Goal: Information Seeking & Learning: Learn about a topic

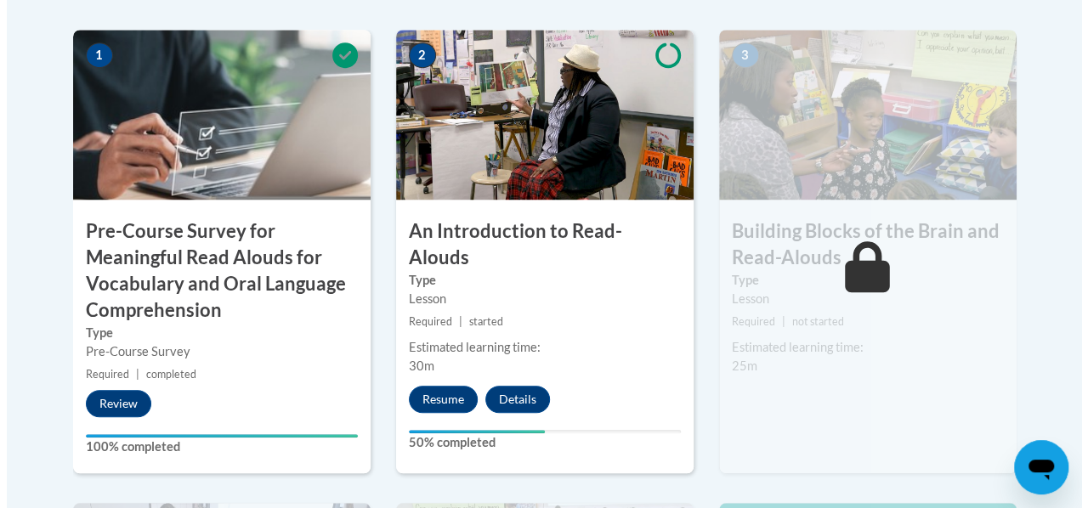
scroll to position [609, 0]
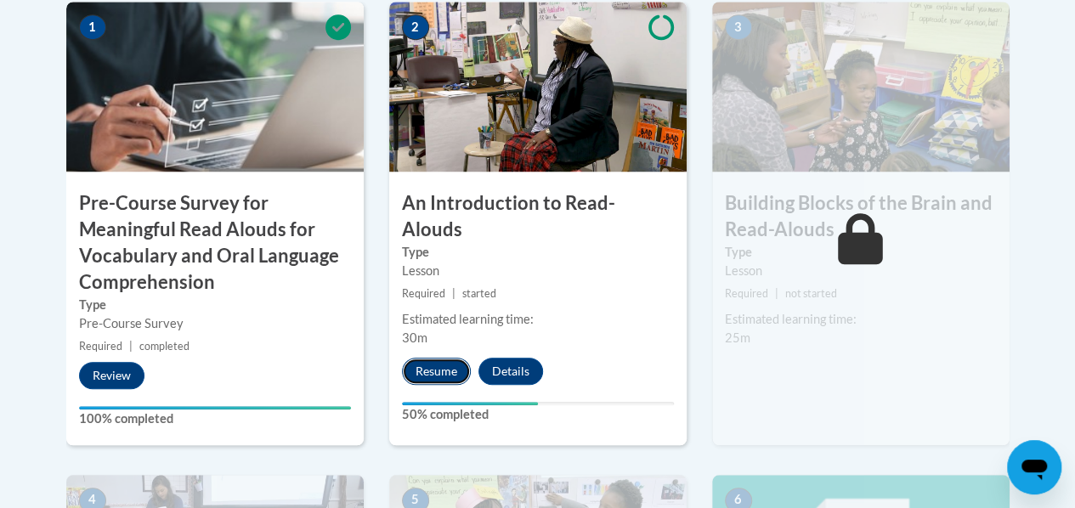
click at [430, 358] on button "Resume" at bounding box center [436, 371] width 69 height 27
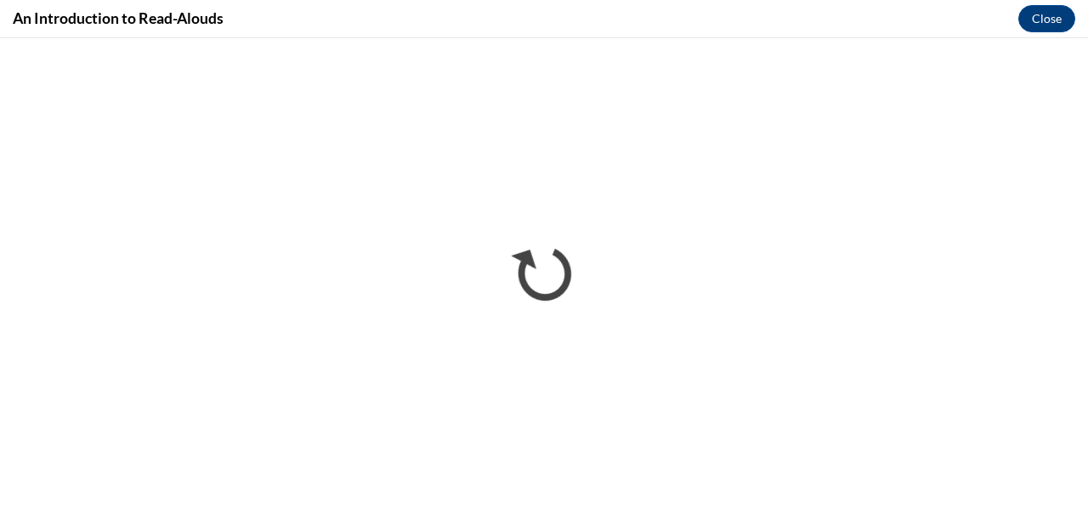
scroll to position [0, 0]
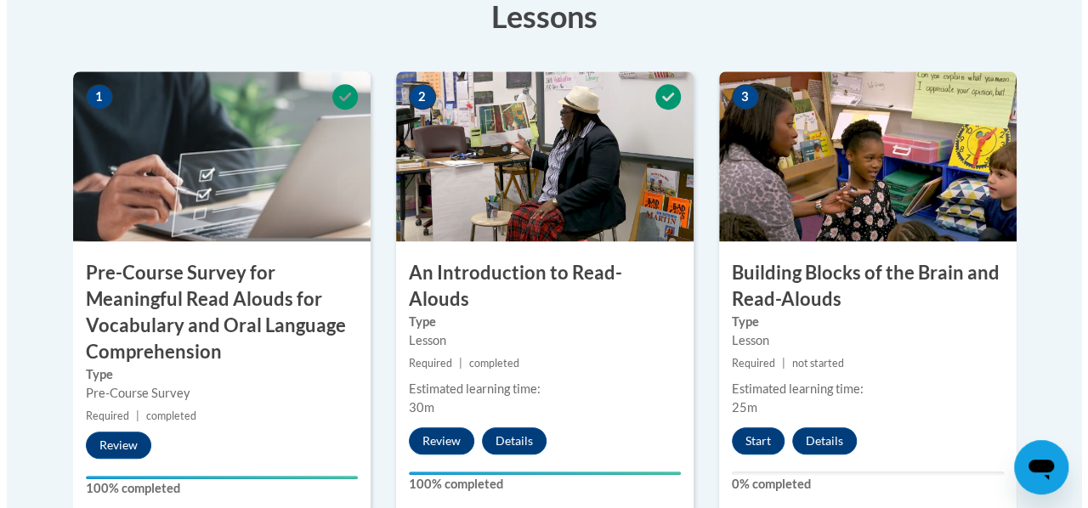
scroll to position [575, 0]
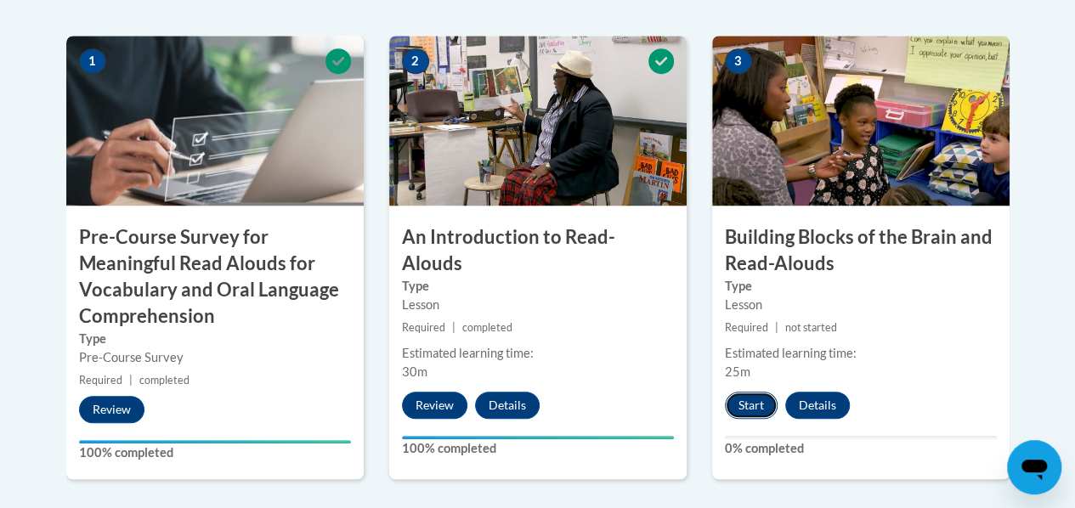
click at [753, 397] on button "Start" at bounding box center [751, 405] width 53 height 27
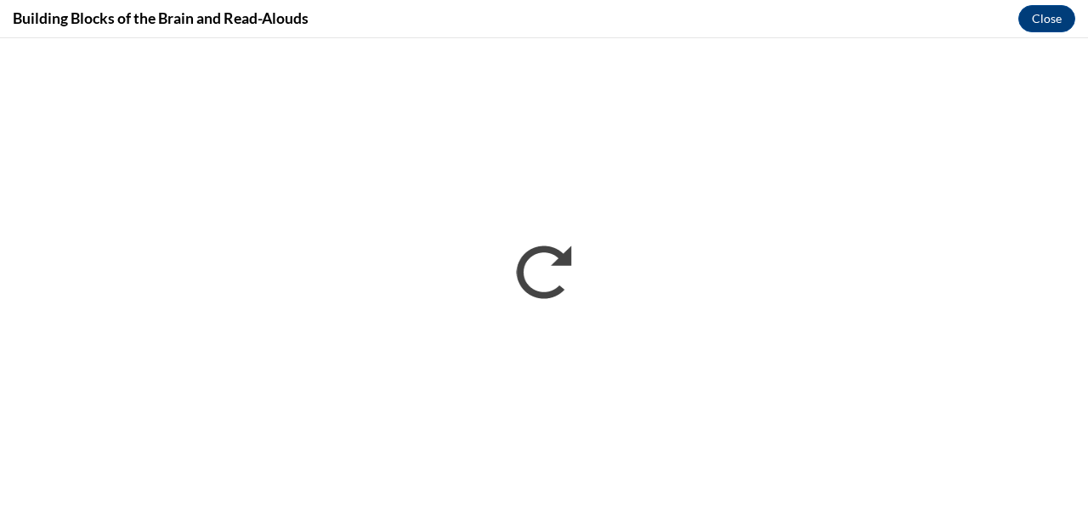
scroll to position [0, 0]
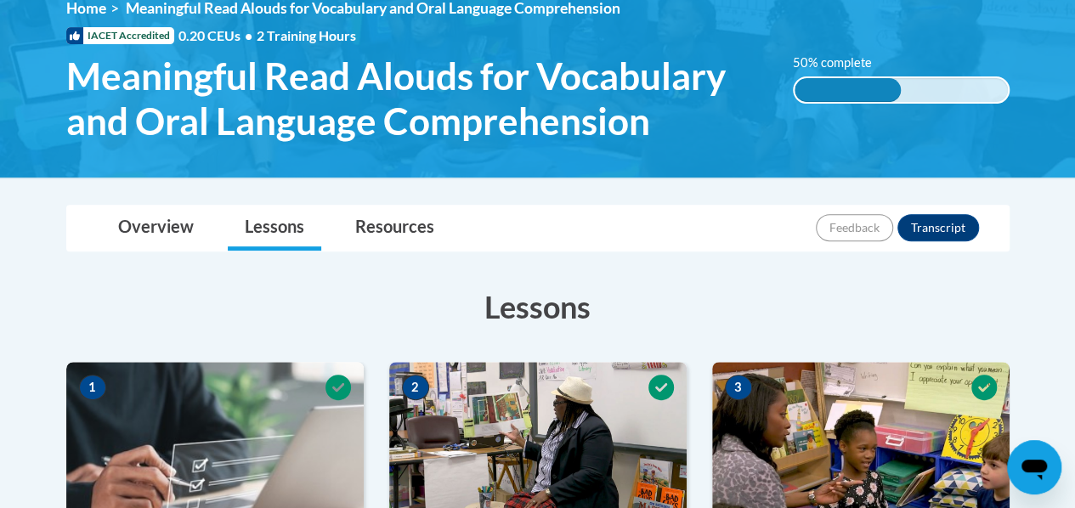
scroll to position [247, 0]
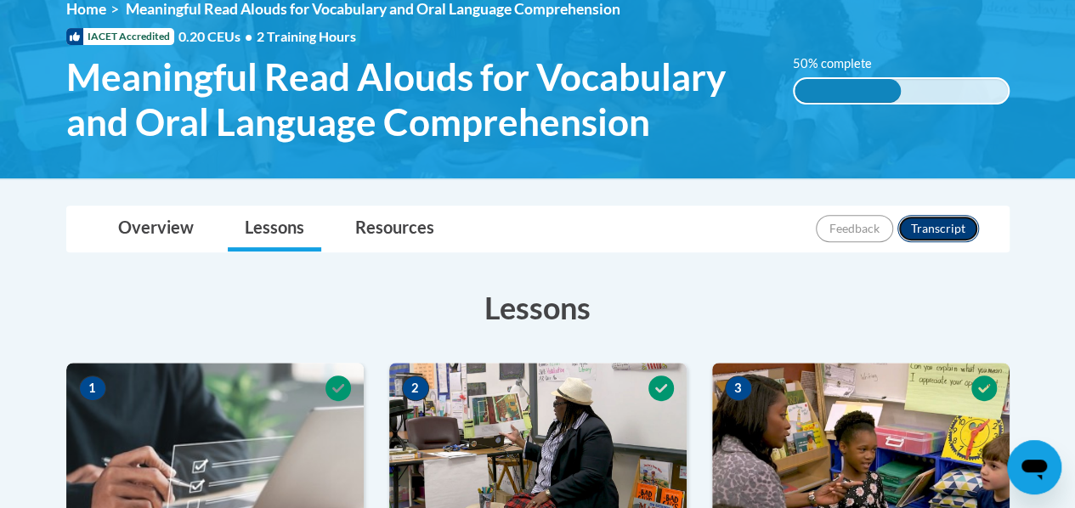
click at [944, 224] on button "Transcript" at bounding box center [939, 228] width 82 height 27
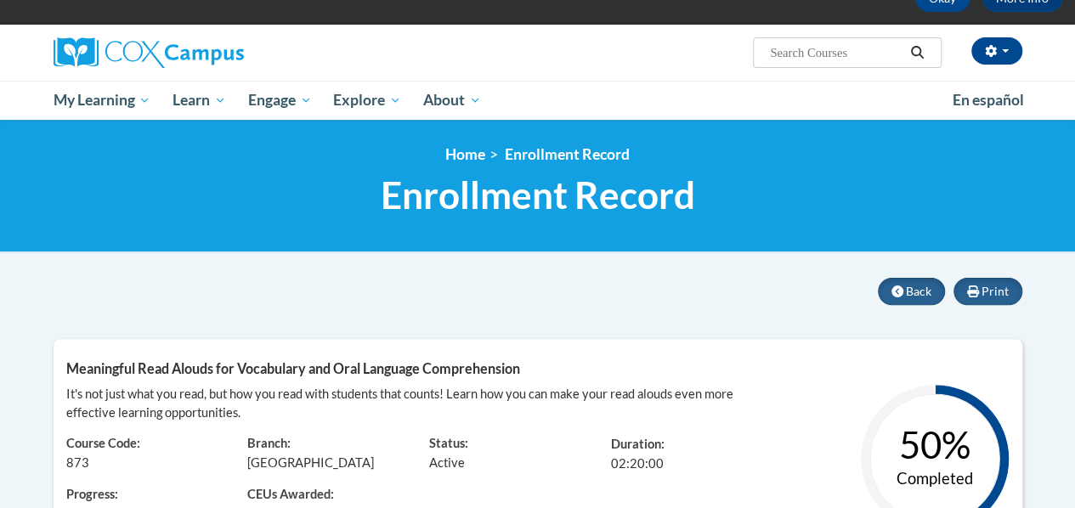
scroll to position [101, 0]
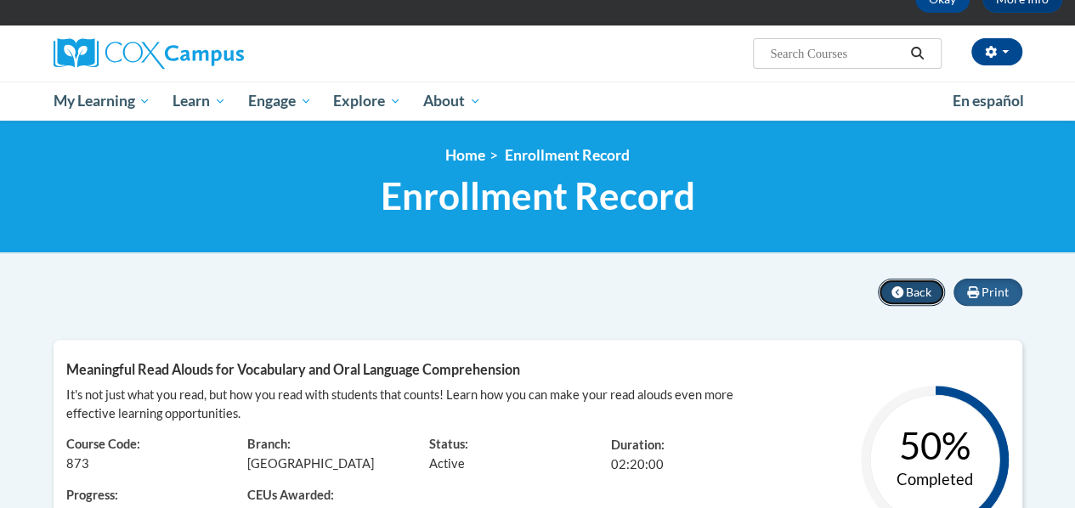
click at [906, 292] on button "Back" at bounding box center [911, 292] width 67 height 27
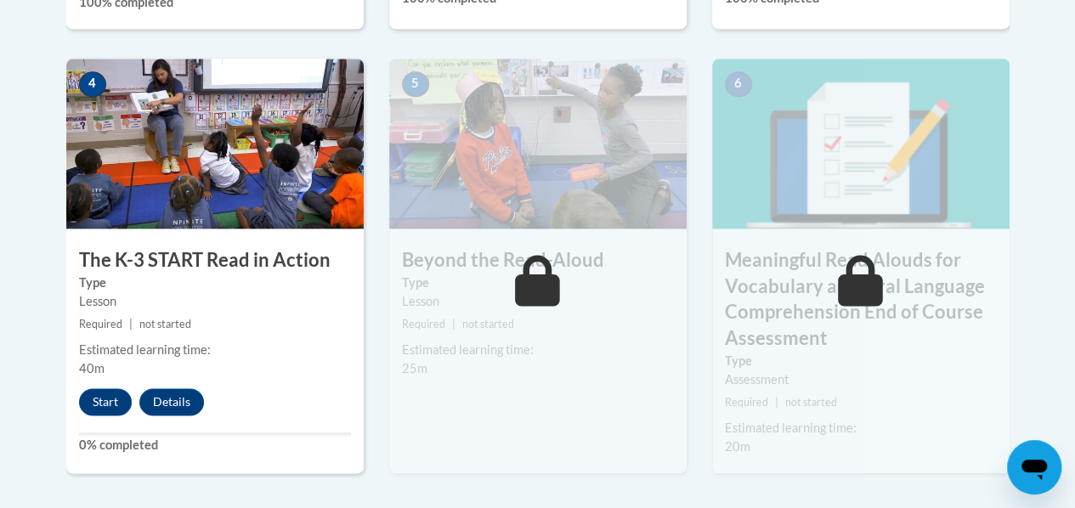
scroll to position [1030, 0]
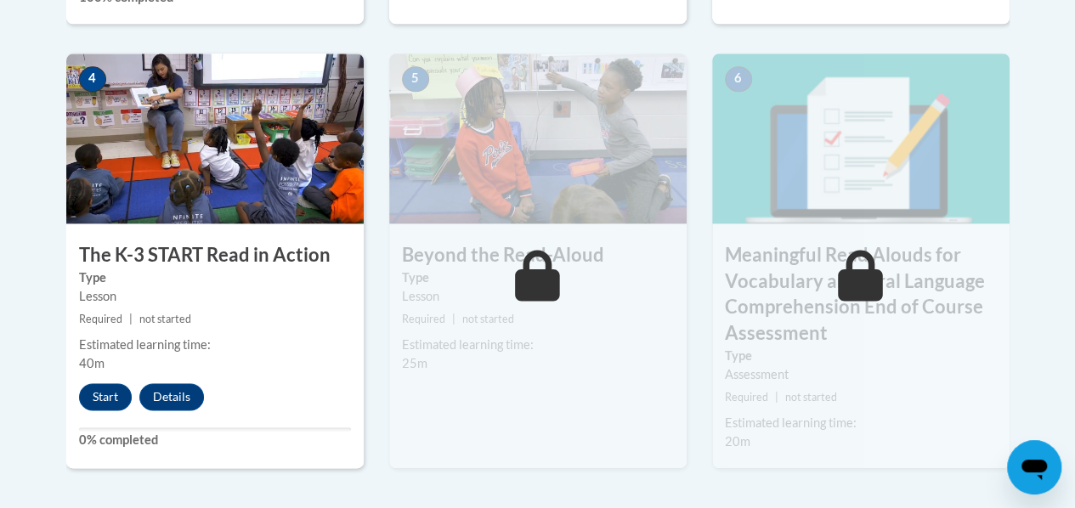
click at [552, 274] on icon at bounding box center [537, 275] width 45 height 51
click at [560, 282] on span at bounding box center [538, 275] width 51 height 51
click at [607, 189] on img at bounding box center [537, 139] width 297 height 170
click at [624, 182] on img at bounding box center [537, 139] width 297 height 170
click at [622, 187] on img at bounding box center [537, 139] width 297 height 170
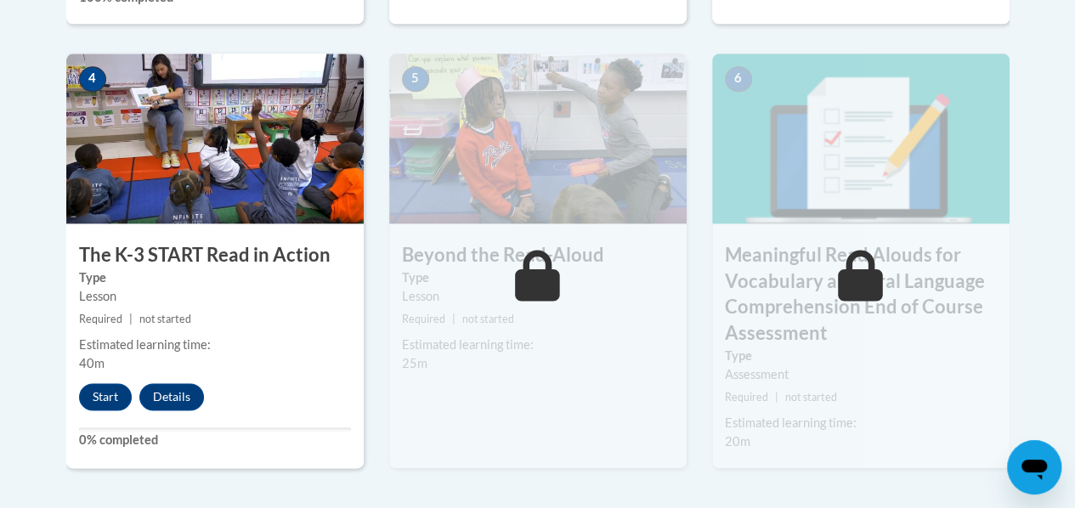
click at [622, 184] on img at bounding box center [537, 139] width 297 height 170
click at [655, 182] on img at bounding box center [537, 139] width 297 height 170
click at [796, 204] on img at bounding box center [860, 139] width 297 height 170
click at [819, 206] on img at bounding box center [860, 139] width 297 height 170
click at [811, 202] on img at bounding box center [860, 139] width 297 height 170
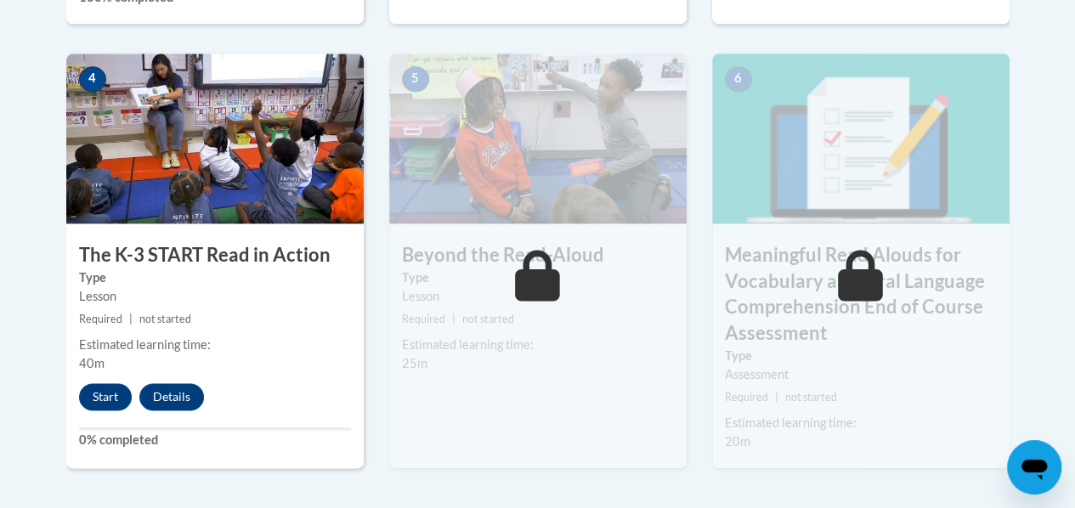
click at [603, 360] on div "Estimated learning time: 25m" at bounding box center [537, 354] width 297 height 37
click at [605, 411] on div "5 Beyond the Read-Aloud Type Lesson Required | not started Estimated learning t…" at bounding box center [537, 261] width 297 height 415
click at [813, 331] on h3 "Meaningful Read Alouds for Vocabulary and Oral Language Comprehension End of Co…" at bounding box center [860, 294] width 297 height 105
click at [887, 349] on label "Type" at bounding box center [861, 356] width 272 height 19
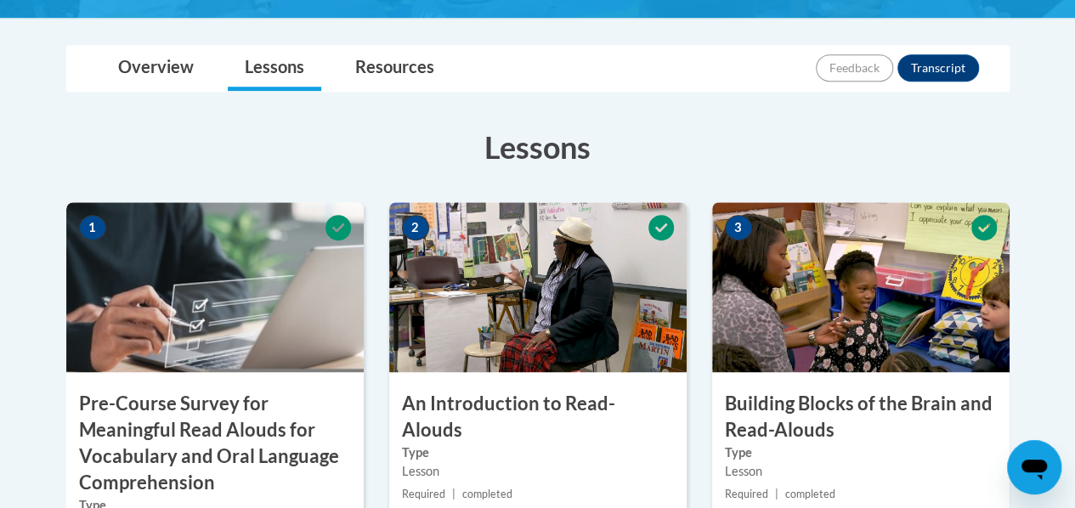
scroll to position [406, 0]
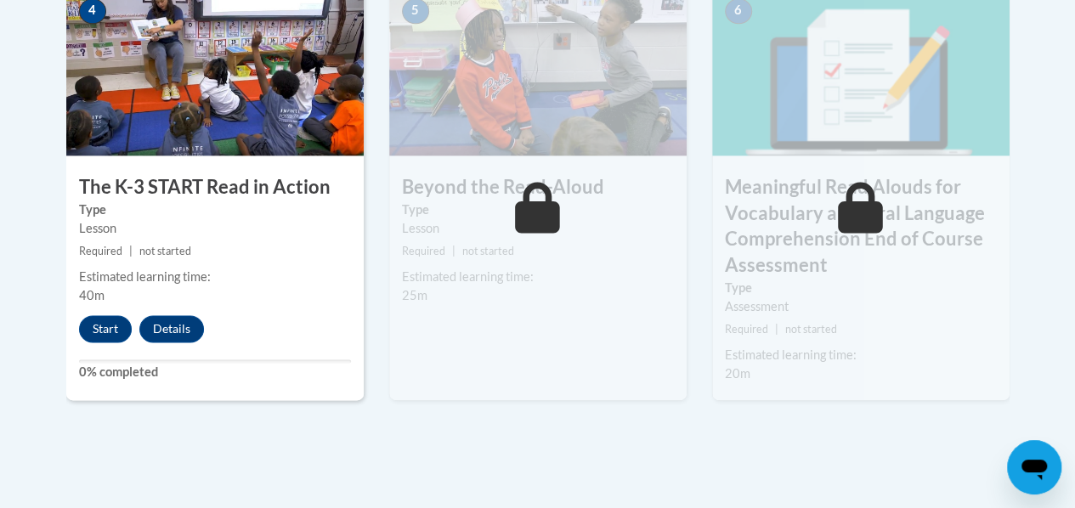
scroll to position [1124, 0]
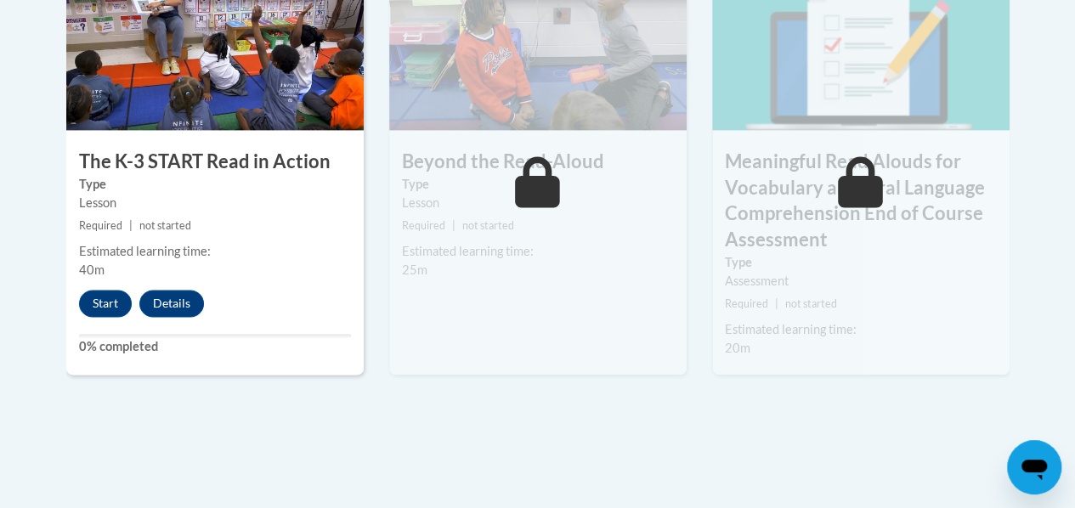
click at [551, 221] on small "Required | not started" at bounding box center [537, 226] width 297 height 19
click at [567, 242] on div "Estimated learning time:" at bounding box center [538, 251] width 272 height 19
click at [788, 282] on div "Assessment" at bounding box center [861, 281] width 272 height 19
click at [812, 300] on span "not started" at bounding box center [811, 303] width 52 height 13
click at [809, 301] on span "not started" at bounding box center [811, 303] width 52 height 13
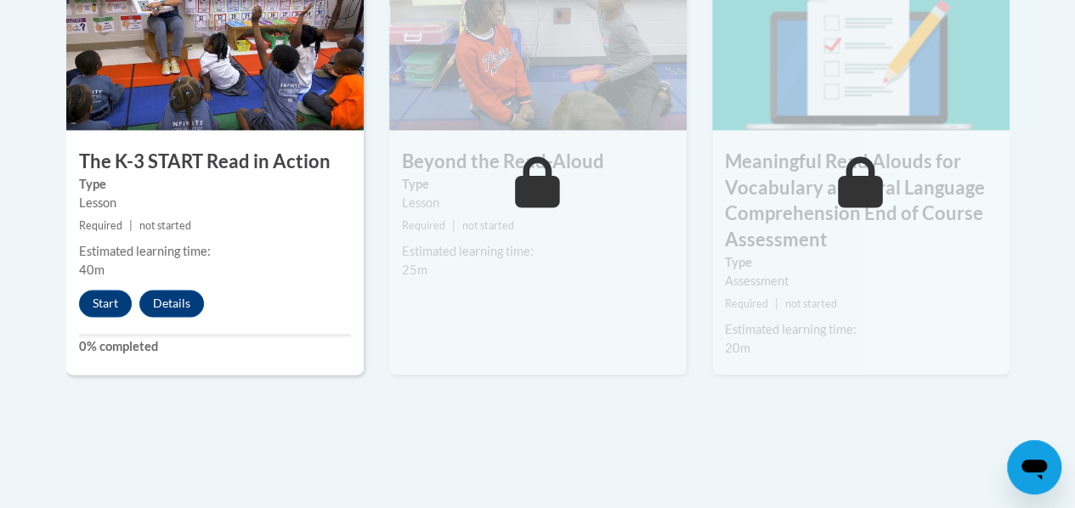
click at [800, 303] on span "not started" at bounding box center [811, 303] width 52 height 13
click at [563, 354] on div "5 Beyond the Read-Aloud Type Lesson Required | not started Estimated learning t…" at bounding box center [537, 167] width 297 height 415
click at [586, 343] on div "5 Beyond the Read-Aloud Type Lesson Required | not started Estimated learning t…" at bounding box center [537, 167] width 297 height 415
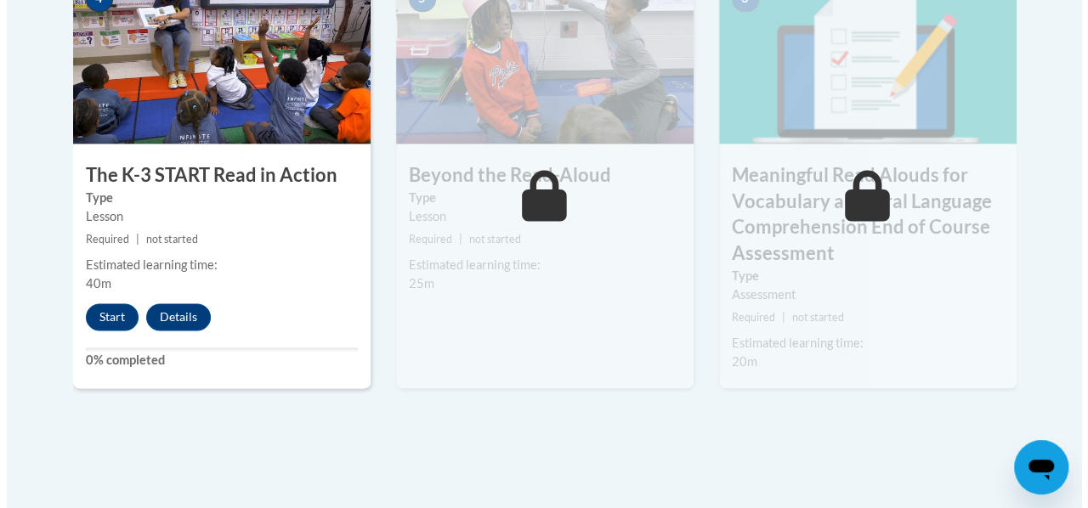
scroll to position [1112, 0]
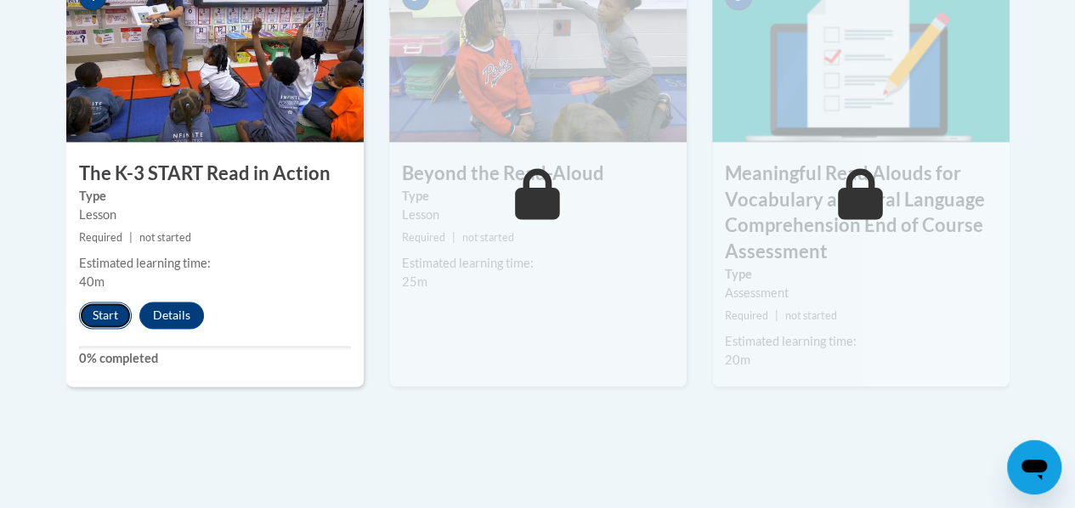
click at [108, 309] on button "Start" at bounding box center [105, 315] width 53 height 27
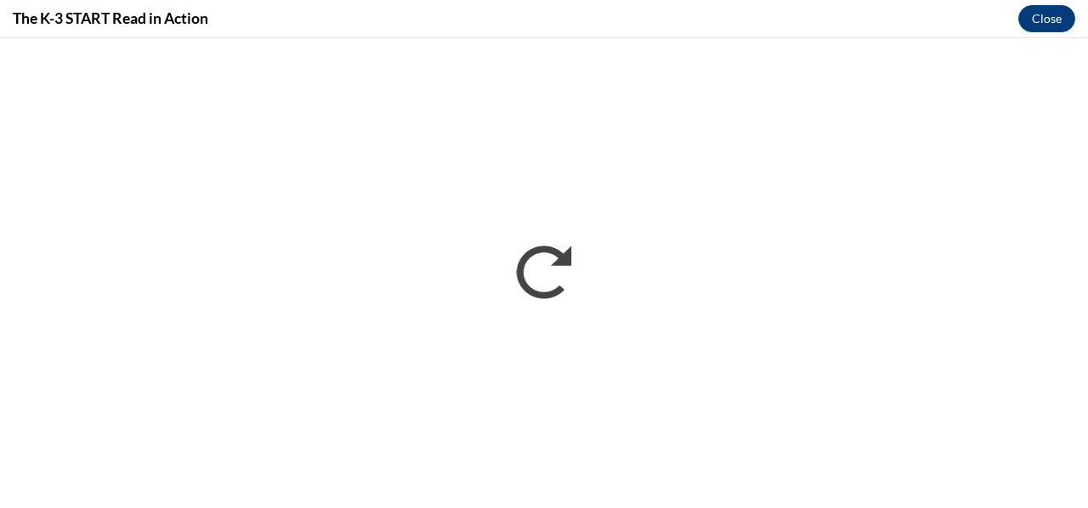
scroll to position [0, 0]
